Goal: Task Accomplishment & Management: Use online tool/utility

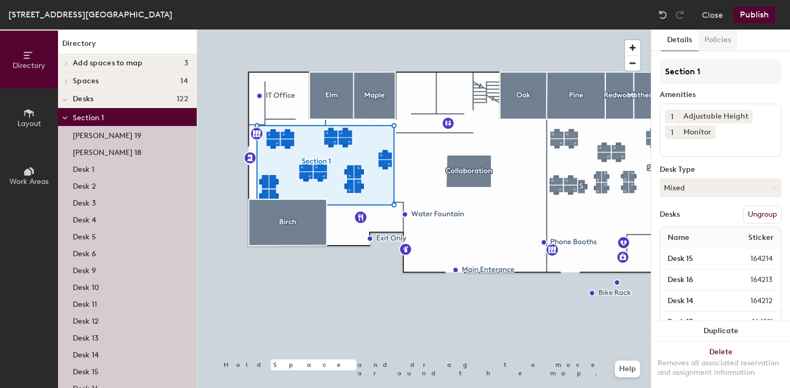
click at [722, 42] on button "Policies" at bounding box center [717, 41] width 39 height 22
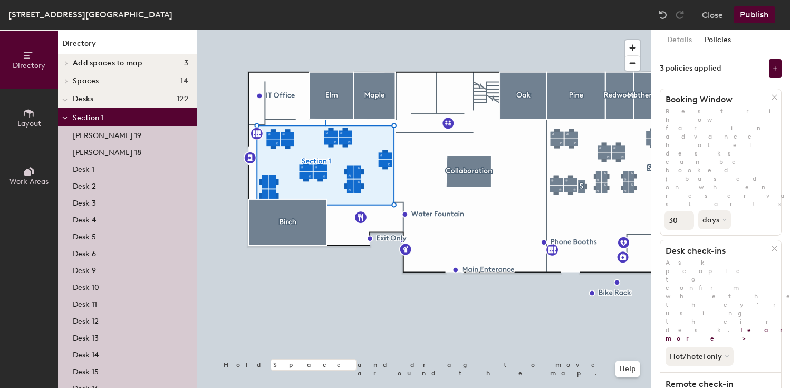
drag, startPoint x: 679, startPoint y: 145, endPoint x: 670, endPoint y: 145, distance: 9.5
click at [670, 211] on input "30" at bounding box center [680, 220] width 30 height 19
click at [685, 211] on input "0" at bounding box center [680, 220] width 30 height 19
click at [685, 211] on input "1" at bounding box center [680, 220] width 30 height 19
click at [685, 211] on input "2" at bounding box center [680, 220] width 30 height 19
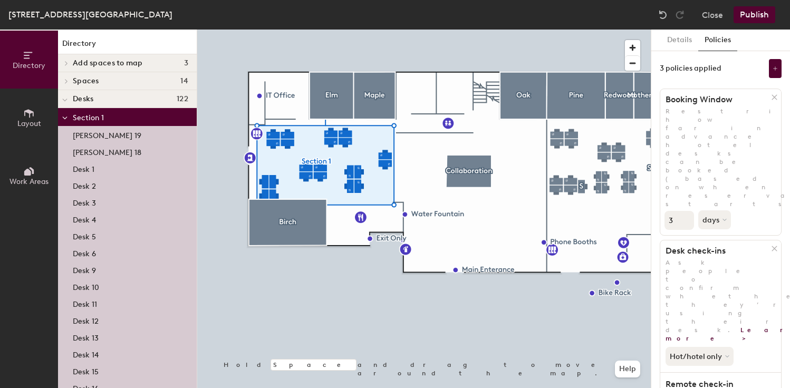
click at [685, 211] on input "3" at bounding box center [680, 220] width 30 height 19
click at [685, 211] on input "4" at bounding box center [680, 220] width 30 height 19
click at [685, 211] on input "5" at bounding box center [680, 220] width 30 height 19
click at [685, 211] on input "6" at bounding box center [680, 220] width 30 height 19
click at [685, 211] on input "7" at bounding box center [680, 220] width 30 height 19
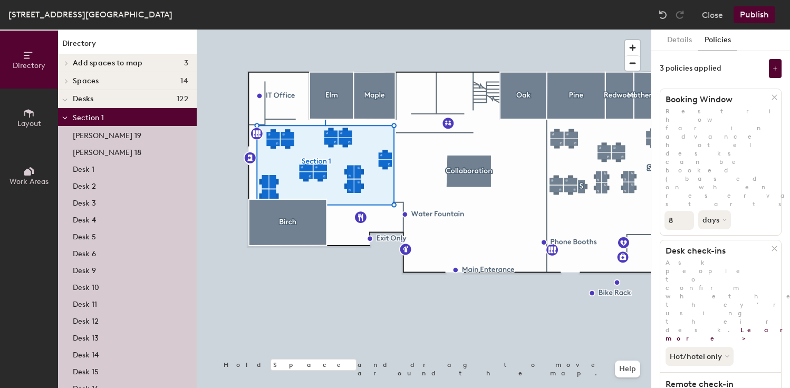
click at [685, 211] on input "8" at bounding box center [680, 220] width 30 height 19
click at [685, 211] on input "9" at bounding box center [680, 220] width 30 height 19
click at [687, 211] on input "8" at bounding box center [680, 220] width 30 height 19
drag, startPoint x: 675, startPoint y: 146, endPoint x: 668, endPoint y: 146, distance: 6.3
click at [668, 211] on input "8" at bounding box center [680, 220] width 30 height 19
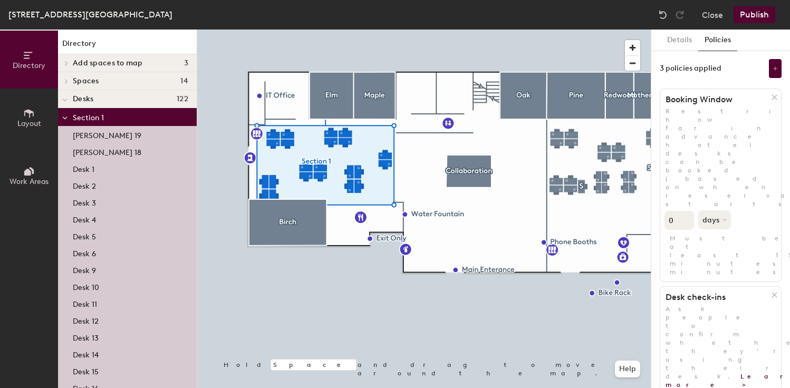
type input "0"
click at [756, 17] on button "Publish" at bounding box center [755, 14] width 42 height 17
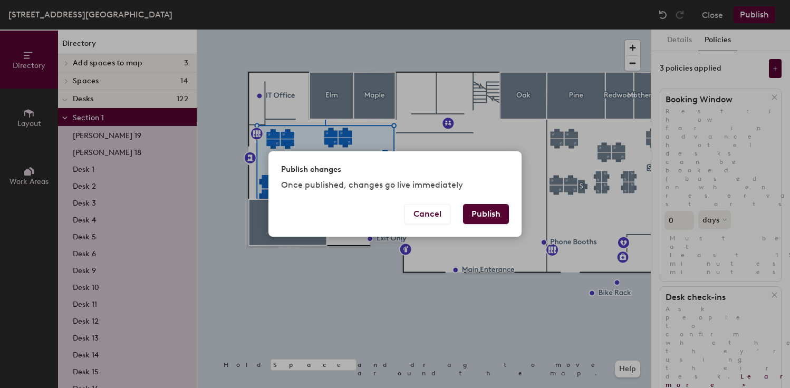
click at [493, 212] on button "Publish" at bounding box center [486, 214] width 46 height 20
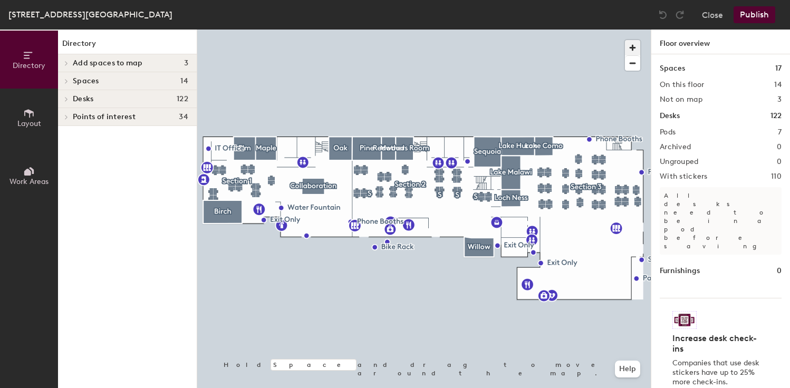
click at [633, 49] on span "button" at bounding box center [632, 47] width 15 height 15
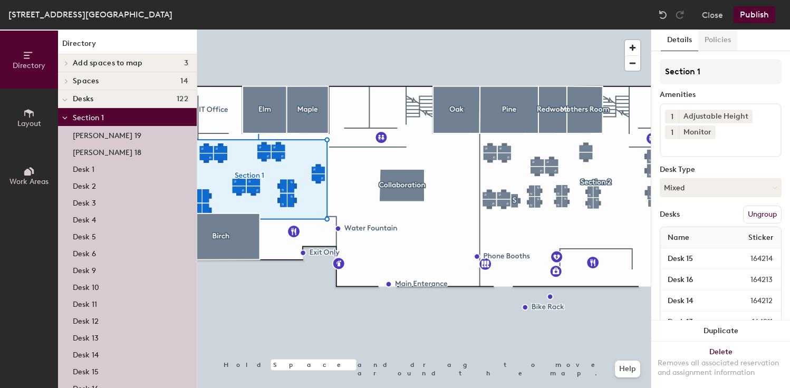
click at [715, 44] on button "Policies" at bounding box center [717, 41] width 39 height 22
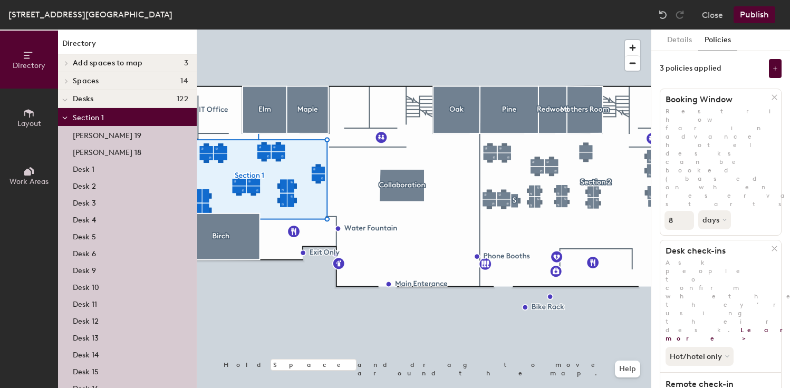
click at [679, 211] on input "8" at bounding box center [680, 220] width 30 height 19
click at [688, 211] on input "8" at bounding box center [680, 220] width 30 height 19
click at [687, 211] on input "9" at bounding box center [680, 220] width 30 height 19
click at [687, 211] on input "8" at bounding box center [680, 220] width 30 height 19
click at [687, 211] on input "7" at bounding box center [680, 220] width 30 height 19
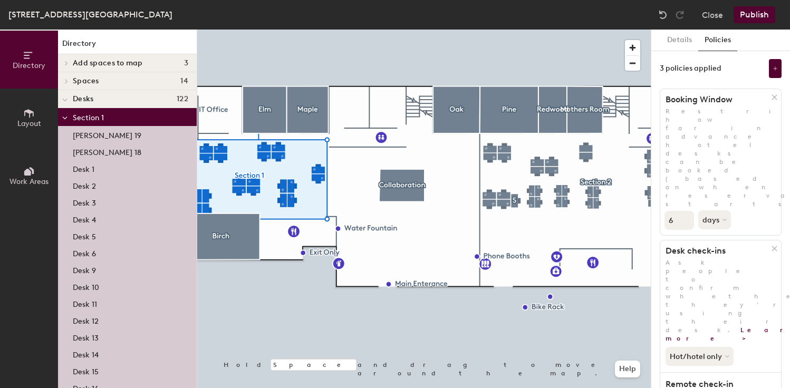
click at [687, 211] on input "6" at bounding box center [680, 220] width 30 height 19
click at [687, 211] on input "5" at bounding box center [680, 220] width 30 height 19
click at [687, 211] on input "4" at bounding box center [680, 220] width 30 height 19
click at [687, 211] on input "3" at bounding box center [680, 220] width 30 height 19
click at [687, 211] on input "2" at bounding box center [680, 220] width 30 height 19
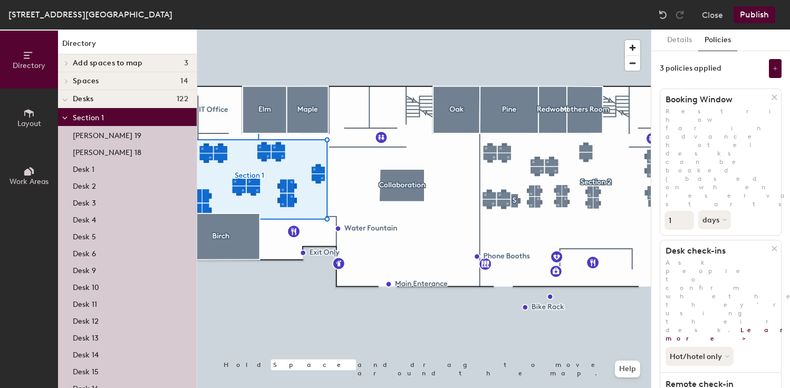
click at [687, 211] on input "1" at bounding box center [680, 220] width 30 height 19
type input "0"
click at [687, 211] on input "0" at bounding box center [680, 220] width 30 height 19
click at [776, 70] on icon at bounding box center [775, 68] width 5 height 5
click at [743, 65] on div "3 policies applied" at bounding box center [721, 68] width 122 height 19
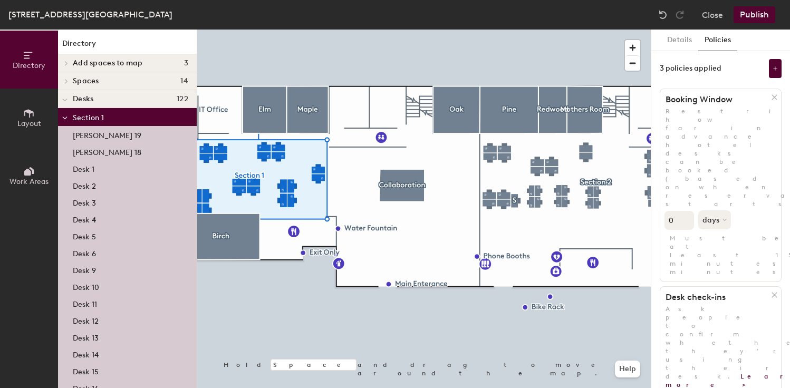
click at [751, 16] on button "Publish" at bounding box center [755, 14] width 42 height 17
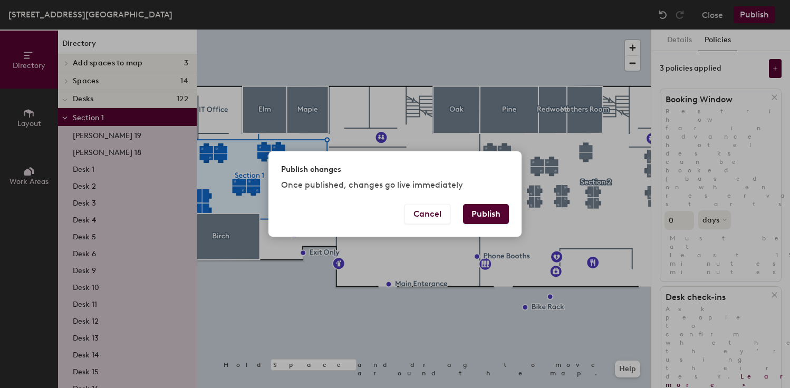
click at [486, 218] on button "Publish" at bounding box center [486, 214] width 46 height 20
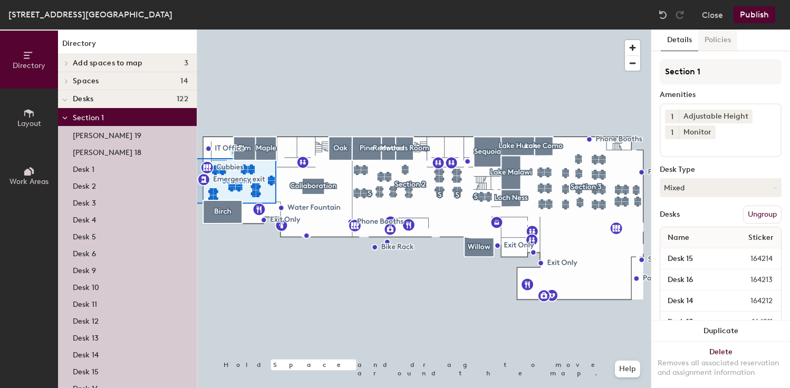
click at [722, 40] on button "Policies" at bounding box center [717, 41] width 39 height 22
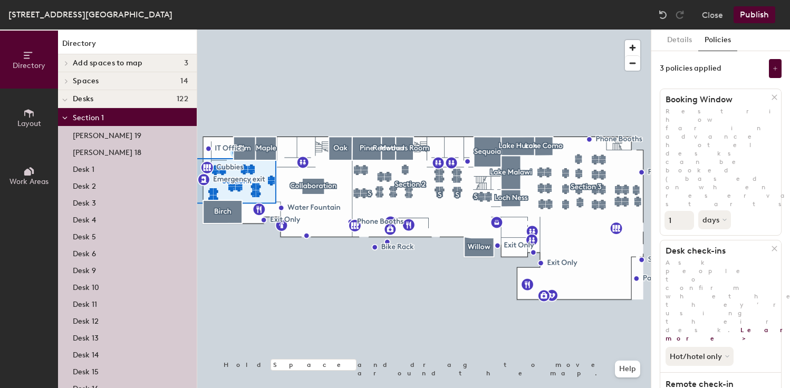
click at [680, 211] on input "1" at bounding box center [680, 220] width 30 height 19
type input "0"
click at [760, 15] on button "Publish" at bounding box center [755, 14] width 42 height 17
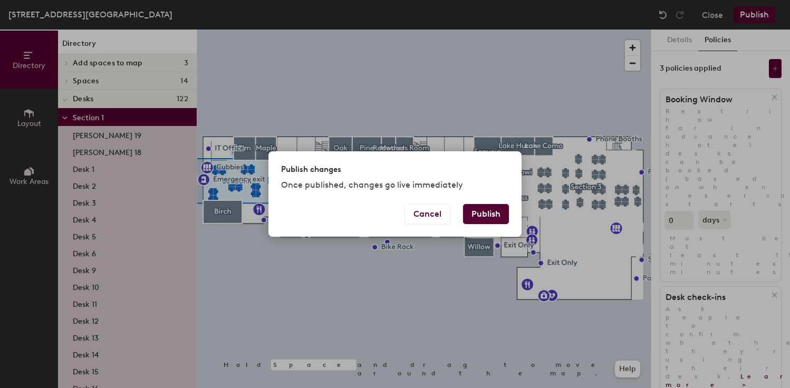
click at [492, 217] on button "Publish" at bounding box center [486, 214] width 46 height 20
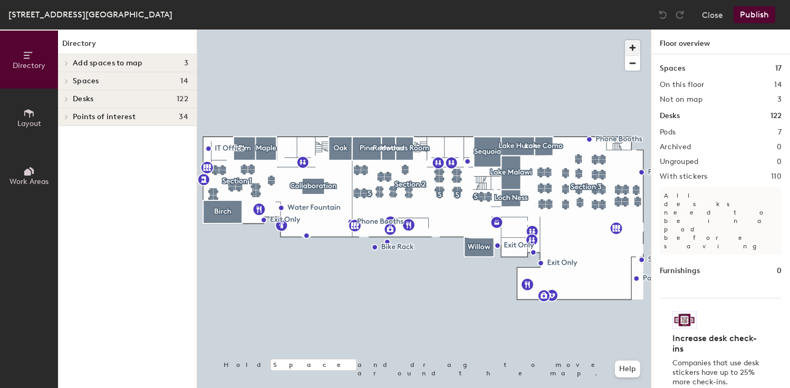
click at [633, 51] on span "button" at bounding box center [632, 47] width 15 height 15
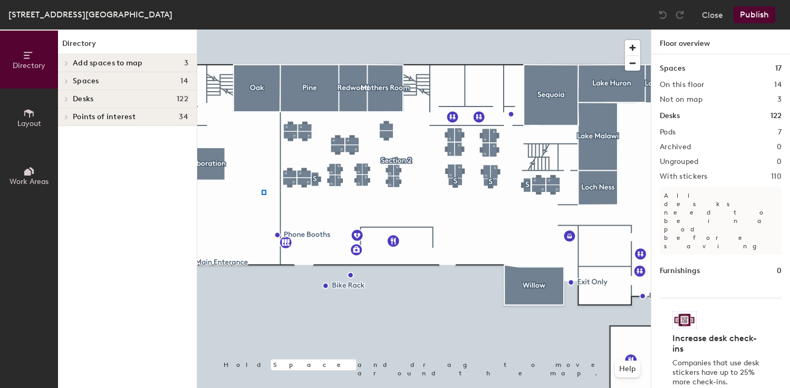
click at [255, 30] on div at bounding box center [424, 30] width 454 height 0
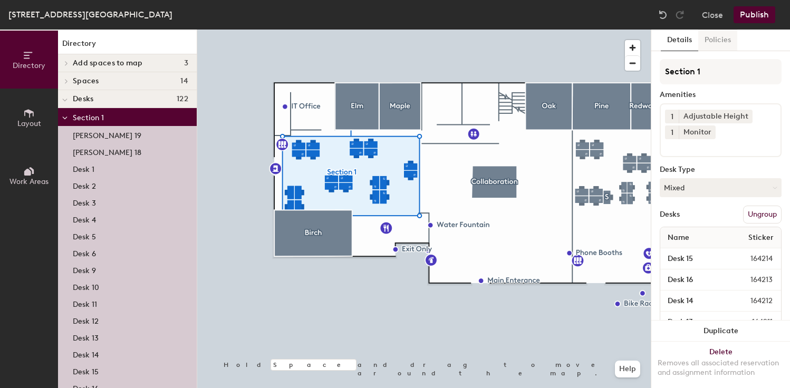
click at [724, 39] on button "Policies" at bounding box center [717, 41] width 39 height 22
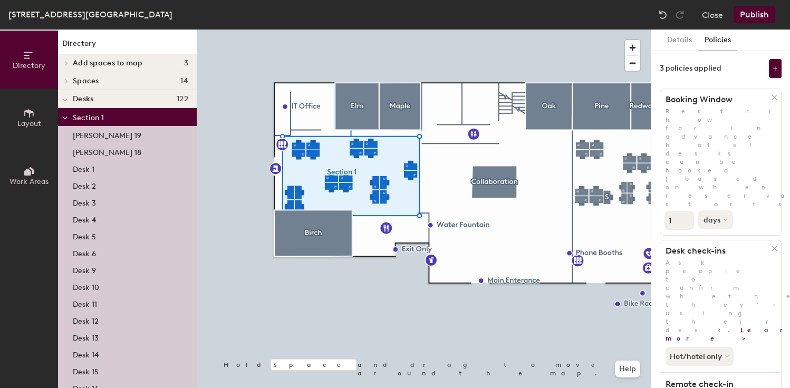
click at [725, 218] on icon at bounding box center [726, 220] width 4 height 4
click at [720, 252] on div "weeks" at bounding box center [719, 260] width 41 height 16
click at [728, 218] on icon at bounding box center [730, 220] width 4 height 4
click at [717, 268] on div "days" at bounding box center [719, 276] width 41 height 16
type input "0"
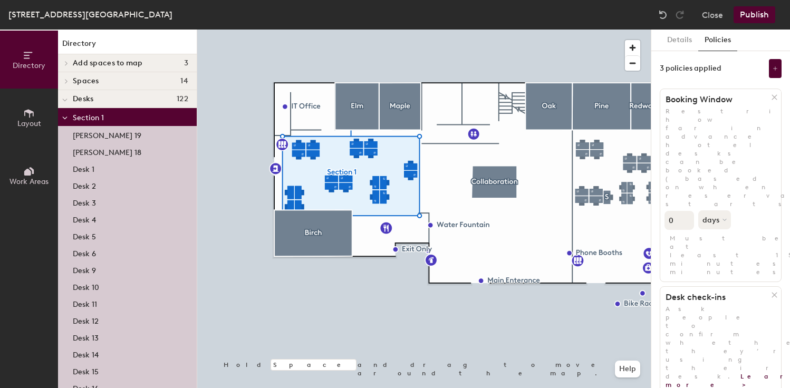
click at [684, 211] on input "0" at bounding box center [680, 220] width 30 height 19
type input "30"
click at [761, 16] on button "Publish" at bounding box center [755, 14] width 42 height 17
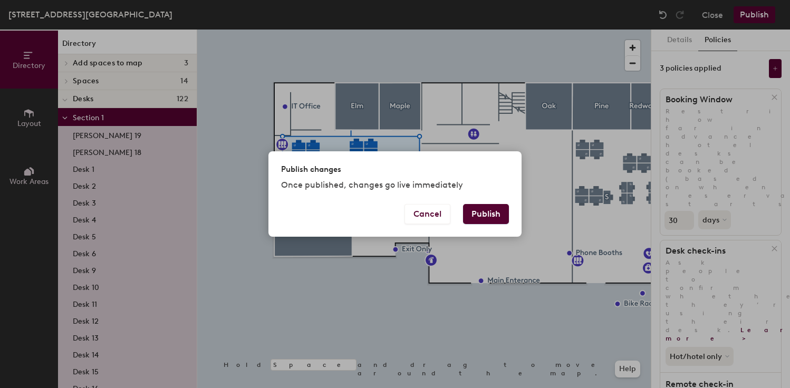
click at [494, 215] on button "Publish" at bounding box center [486, 214] width 46 height 20
